Goal: Task Accomplishment & Management: Complete application form

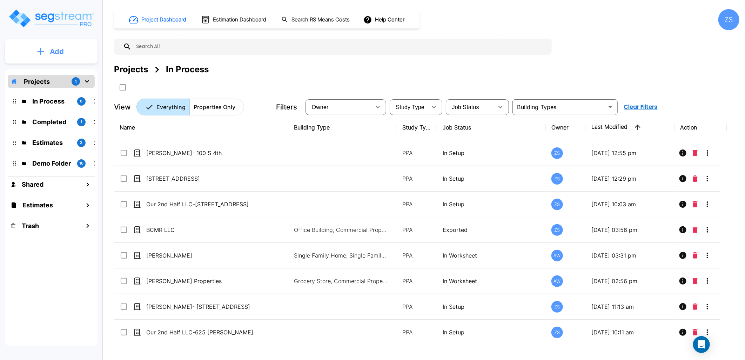
click at [67, 48] on button "Add" at bounding box center [51, 51] width 93 height 20
drag, startPoint x: 55, startPoint y: 91, endPoint x: 77, endPoint y: 90, distance: 22.1
click at [56, 91] on p "Add Property" at bounding box center [56, 91] width 36 height 8
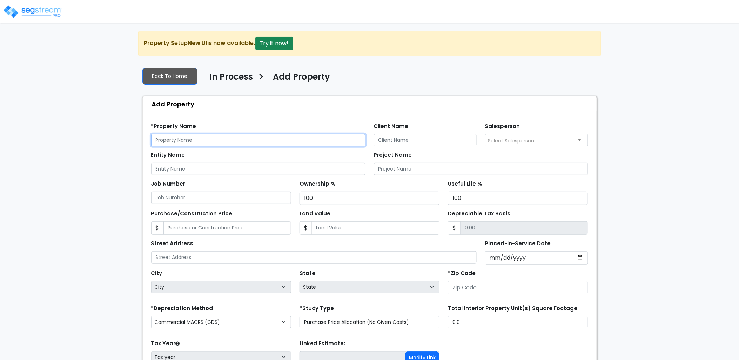
click at [218, 139] on input "text" at bounding box center [258, 140] width 214 height 12
drag, startPoint x: 174, startPoint y: 138, endPoint x: 180, endPoint y: 138, distance: 6.0
click at [176, 138] on input "text" at bounding box center [258, 140] width 214 height 12
drag, startPoint x: 171, startPoint y: 142, endPoint x: 313, endPoint y: 159, distance: 143.0
click at [313, 159] on div "Entity Name" at bounding box center [258, 162] width 214 height 25
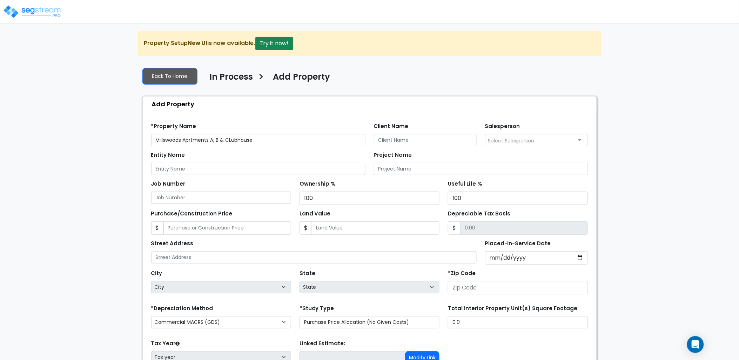
drag, startPoint x: 203, startPoint y: 139, endPoint x: 191, endPoint y: 155, distance: 19.8
click at [183, 157] on label "Entity Name" at bounding box center [168, 155] width 34 height 8
click at [183, 163] on input "Entity Name" at bounding box center [258, 169] width 214 height 12
click at [215, 139] on input "Millswoods Aprtments A, B & CLubhouse" at bounding box center [258, 140] width 214 height 12
click at [413, 135] on input "Client Name" at bounding box center [425, 140] width 103 height 12
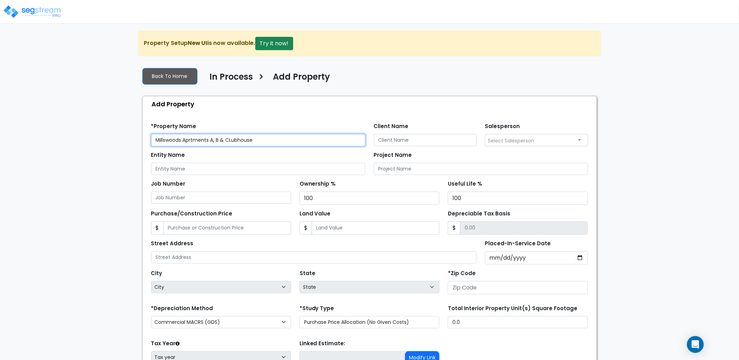
click at [208, 140] on input "Millswoods Aprtments A, B & CLubhouse" at bounding box center [258, 140] width 214 height 12
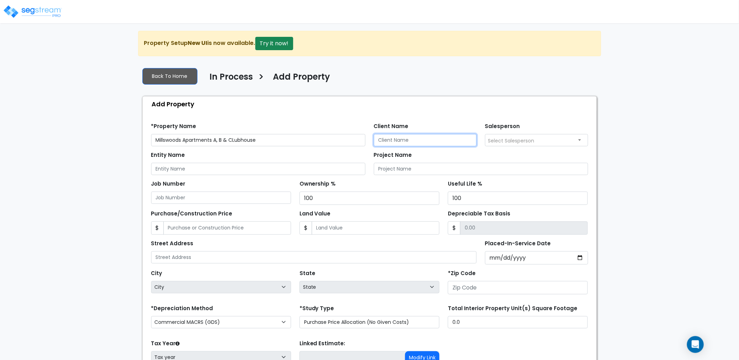
drag, startPoint x: 398, startPoint y: 140, endPoint x: 383, endPoint y: 142, distance: 15.2
click at [398, 140] on input "Client Name" at bounding box center [425, 140] width 103 height 12
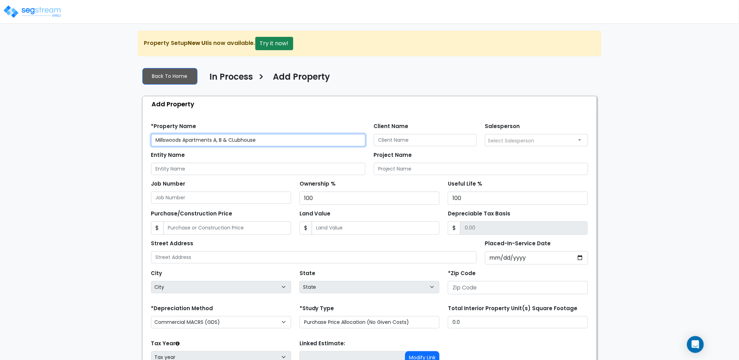
click at [250, 140] on input "Millswoods Apartments A, B & CLubhouse" at bounding box center [258, 140] width 214 height 12
click at [236, 140] on input "Millswoods Apartments A, B & CLubhouse" at bounding box center [258, 140] width 214 height 12
type input "Millswoods Apartments A, B & Clubhouse"
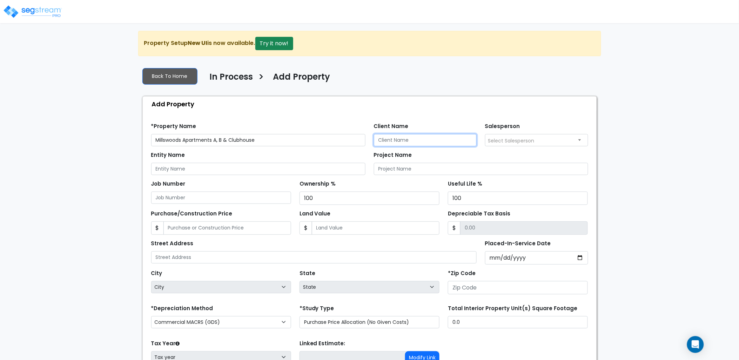
click at [394, 136] on input "Client Name" at bounding box center [425, 140] width 103 height 12
click at [408, 137] on input "Client Name" at bounding box center [425, 140] width 103 height 12
type input "Singletary Investments"
click at [232, 167] on input "Entity Name" at bounding box center [258, 169] width 214 height 12
drag, startPoint x: 445, startPoint y: 142, endPoint x: 343, endPoint y: 144, distance: 101.8
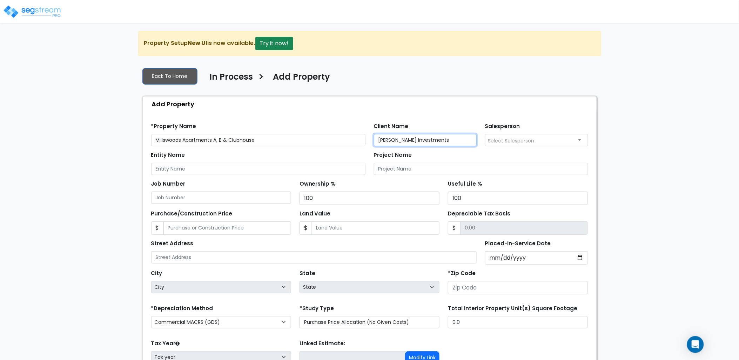
click at [343, 144] on div "*Property Name Millswoods Apartments A, B & Clubhouse Client Name Singletary In…" at bounding box center [370, 132] width 446 height 29
click at [217, 173] on input "Entity Name" at bounding box center [258, 169] width 214 height 12
paste input "Singletary Investments"
drag, startPoint x: 156, startPoint y: 170, endPoint x: 90, endPoint y: 172, distance: 66.0
click at [90, 172] on div "We are Building your Property. So please grab a coffee and let us do the heavy …" at bounding box center [369, 226] width 739 height 391
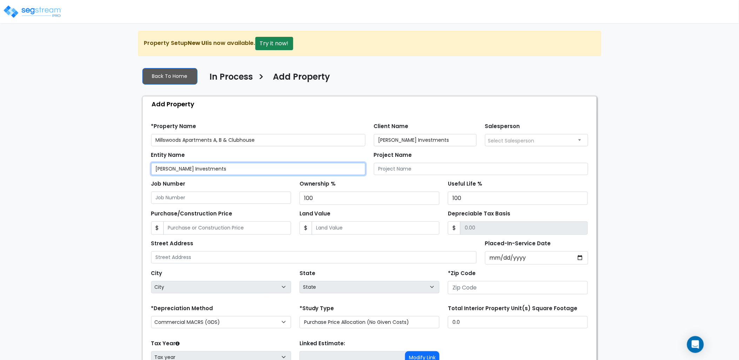
type input "Singletary Investments"
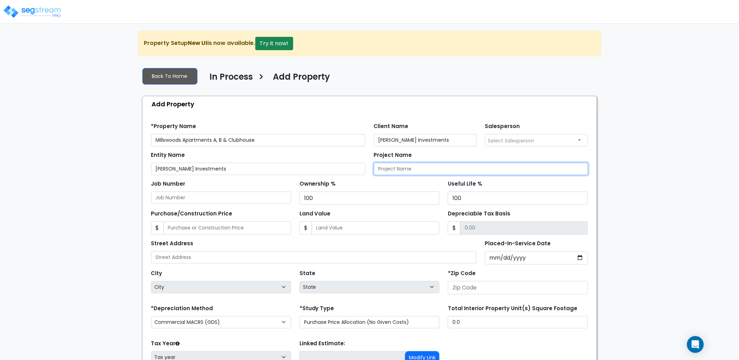
click at [459, 166] on input "Project Name" at bounding box center [481, 169] width 214 height 12
paste input "Singletary Investments"
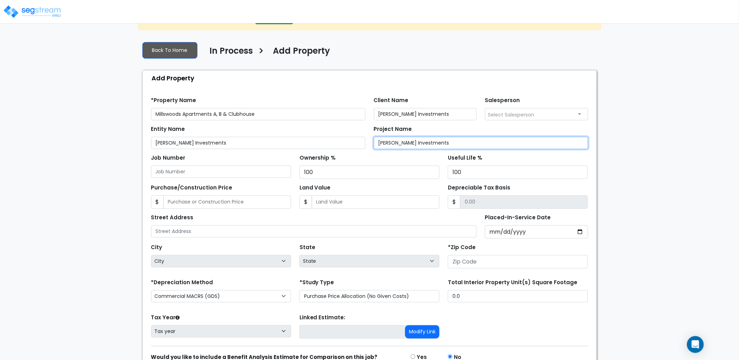
scroll to position [39, 0]
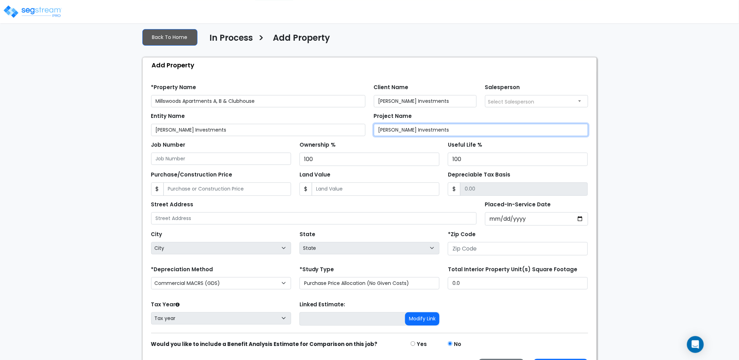
type input "Singletary Investments"
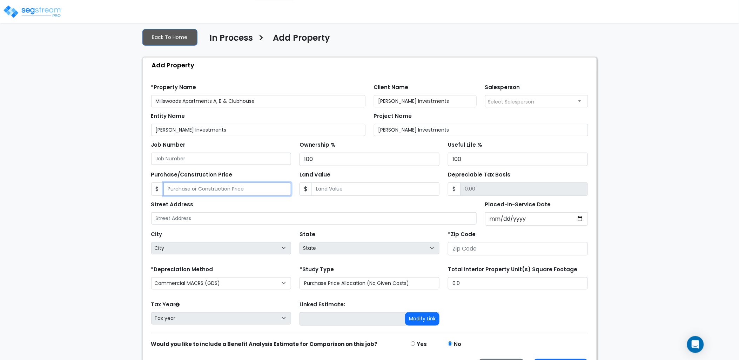
click at [230, 188] on input "Purchase/Construction Price" at bounding box center [228, 188] width 128 height 13
click at [206, 188] on input "Purchase/Construction Price" at bounding box center [228, 188] width 128 height 13
type input "7"
type input "7.00"
type input "72"
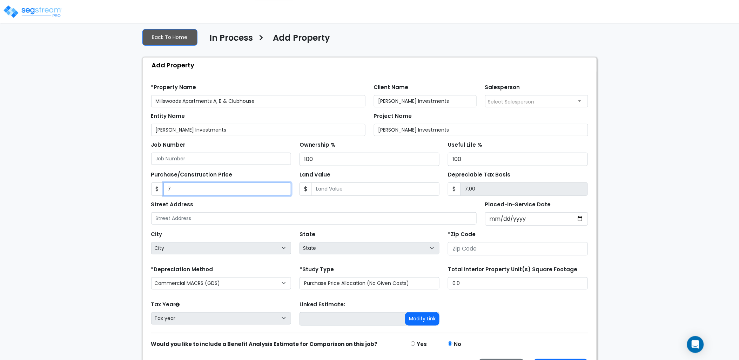
type input "72.00"
type input "720"
type input "720.00"
type input "7202"
type input "7,202.00"
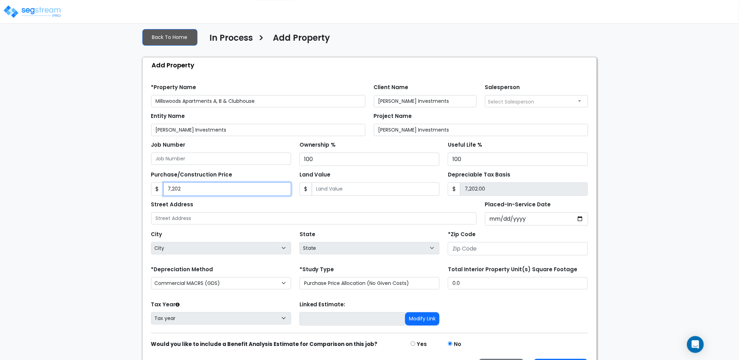
type input "7,2027"
type input "72,027.00"
type input "72,0279"
type input "720,279.00"
type input "72,02798"
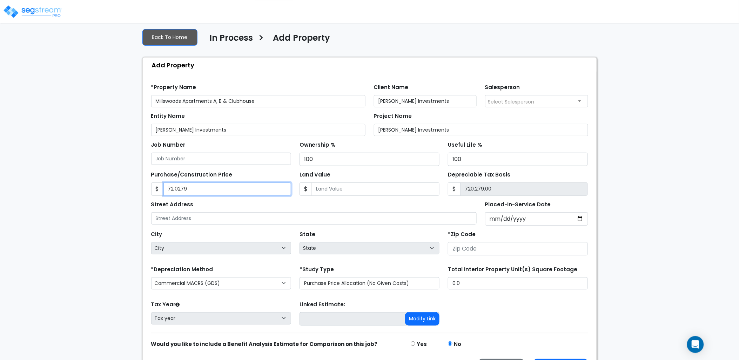
type input "7,202,798.00"
type input "7,202,798."
type input "7,202,798.00"
type input "7,202,798.8"
type input "7,202,798.80"
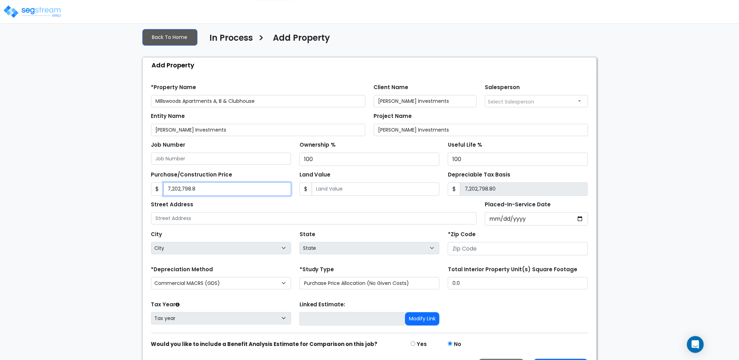
type input "7,202,798.89"
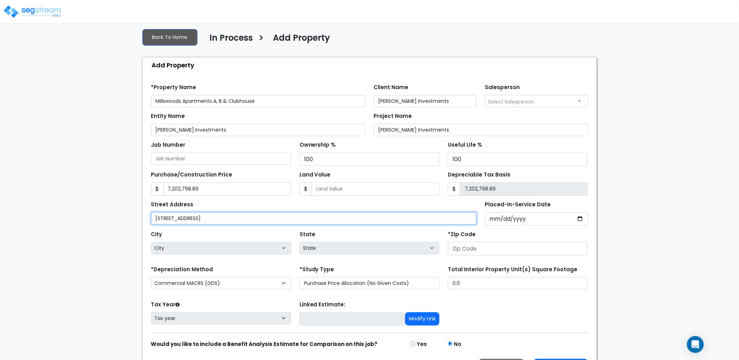
click at [190, 218] on input "15 Millswood, Dr" at bounding box center [314, 218] width 326 height 12
type input "15 Millswood Dr"
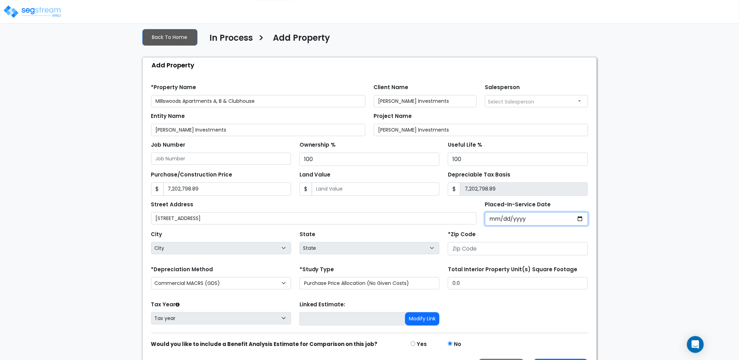
click at [499, 220] on input "Placed-In-Service Date" at bounding box center [536, 218] width 103 height 13
type input "0002-10-01"
select select "2"
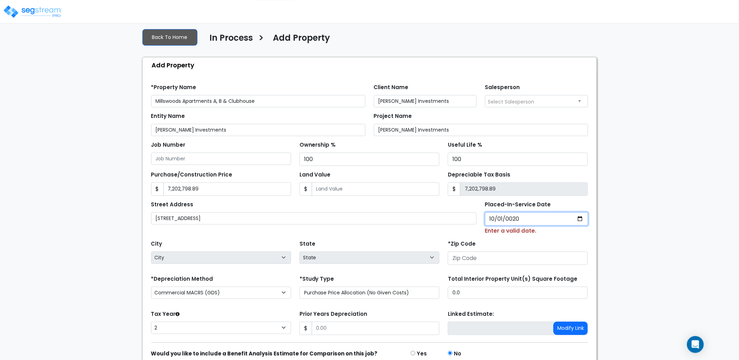
type input "0202-10-01"
select select "202"
type input "2024-10-01"
select select "2024"
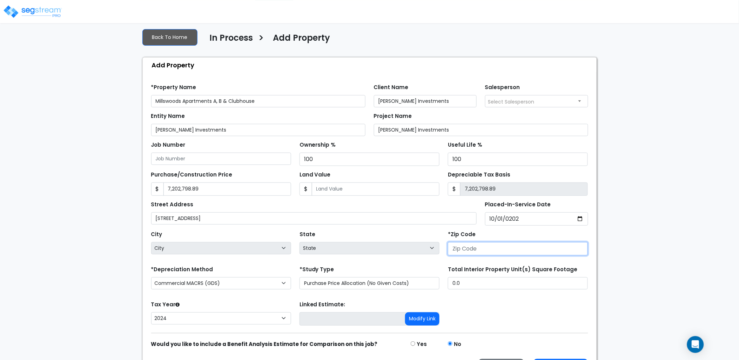
click at [490, 248] on input "number" at bounding box center [518, 248] width 140 height 13
click at [488, 251] on input "number" at bounding box center [518, 248] width 140 height 13
type input "37"
select select "TN"
type input "37042"
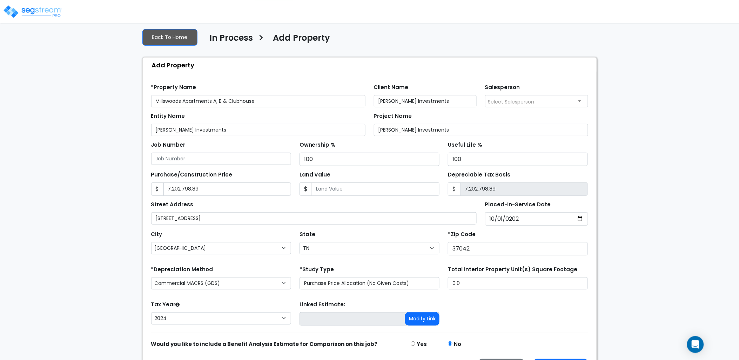
click at [531, 232] on div "*Zip Code 37042" at bounding box center [518, 242] width 140 height 26
drag, startPoint x: 344, startPoint y: 285, endPoint x: 341, endPoint y: 291, distance: 6.8
click at [344, 285] on select "Purchase Price Allocation (No Given Costs) New Construction / Reno / TI's (Give…" at bounding box center [370, 283] width 140 height 12
select select "NEW"
click at [300, 278] on select "Purchase Price Allocation (No Given Costs) New Construction / Reno / TI's (Give…" at bounding box center [370, 283] width 140 height 12
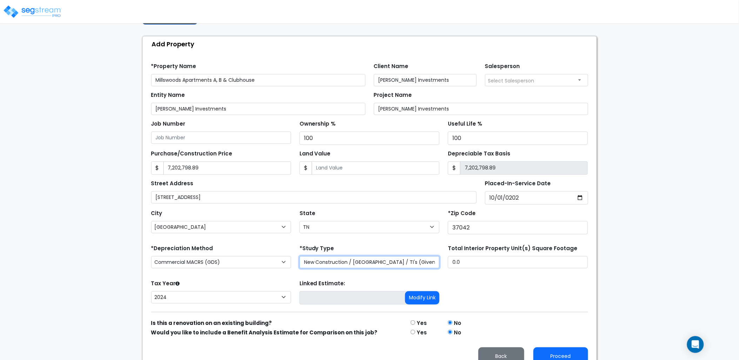
scroll to position [72, 0]
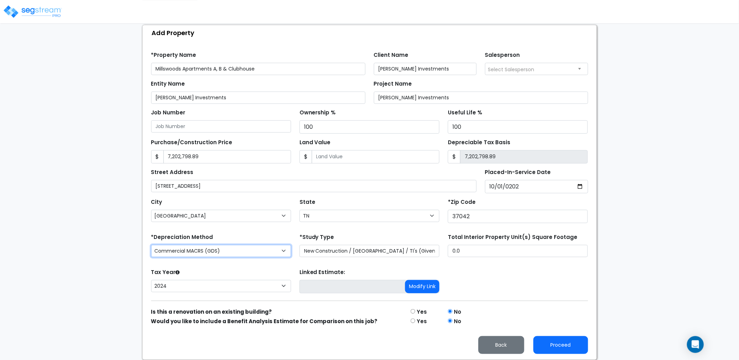
click at [201, 251] on select "Commercial MACRS (GDS) Residential Rental MACRS (GDS) Commercial MACRS (GDS) QIP" at bounding box center [221, 251] width 140 height 12
select select "RRM(_48"
click at [237, 262] on form "*Property Name Millswoods Apartments A, B & Clubhouse Client Name Singletary In…" at bounding box center [369, 200] width 437 height 308
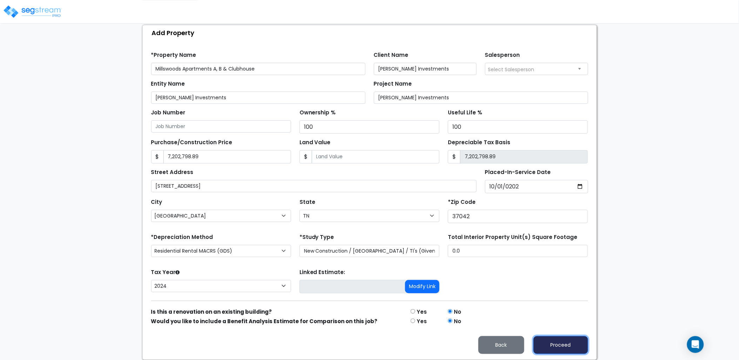
click at [546, 339] on button "Proceed" at bounding box center [561, 345] width 55 height 18
type input "7202798.89"
